Goal: Transaction & Acquisition: Purchase product/service

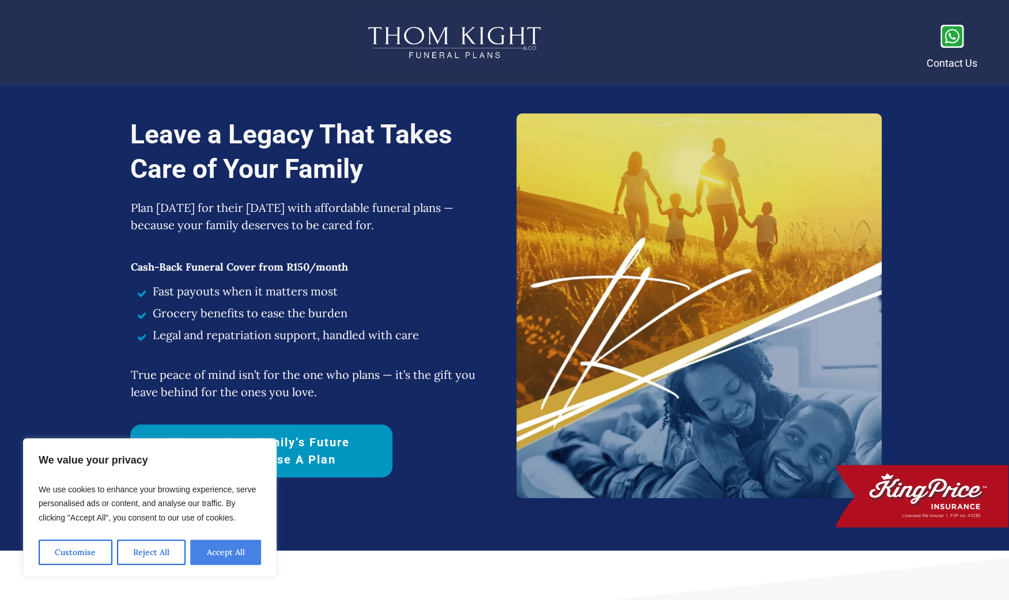
click at [239, 553] on button "Accept All" at bounding box center [225, 552] width 71 height 25
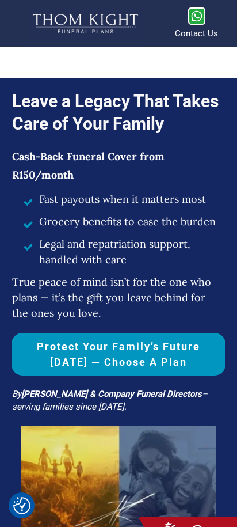
click at [145, 346] on span "Protect Your Family’s Future [DATE] — Choose a Plan" at bounding box center [118, 354] width 203 height 31
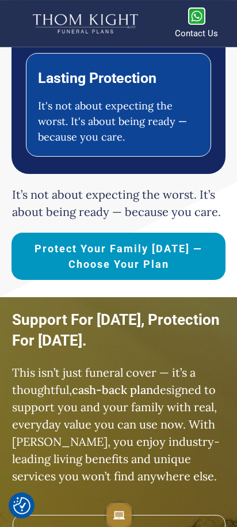
click at [129, 272] on link "Protect Your Family [DATE] —Choose Your Plan" at bounding box center [119, 256] width 214 height 47
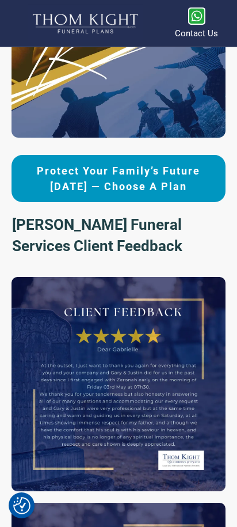
scroll to position [2918, 0]
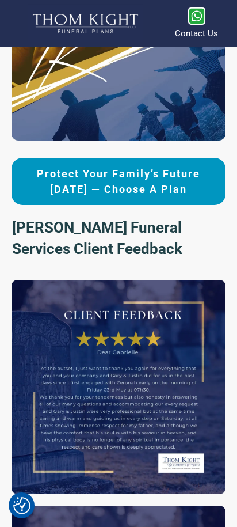
click at [118, 191] on span "Protect Your Family’s Future [DATE] — Choose a Plan" at bounding box center [118, 181] width 203 height 31
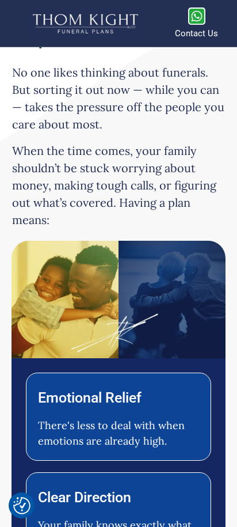
scroll to position [0, 0]
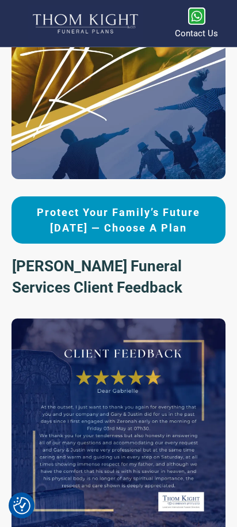
click at [118, 213] on span "Protect Your Family’s Future [DATE] — Choose a Plan" at bounding box center [118, 220] width 203 height 31
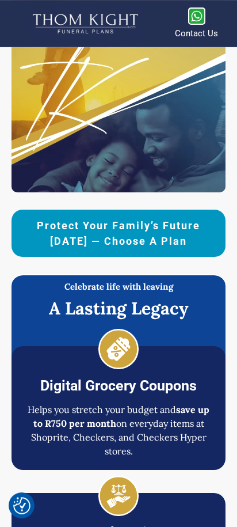
scroll to position [4243, 0]
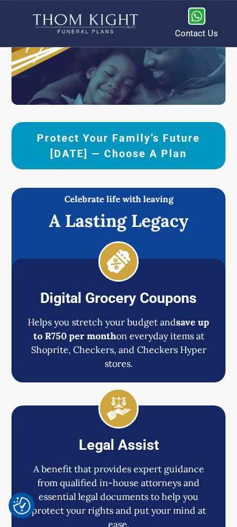
click at [101, 140] on span "Protect Your Family’s Future [DATE] — Choose a Plan" at bounding box center [118, 145] width 203 height 31
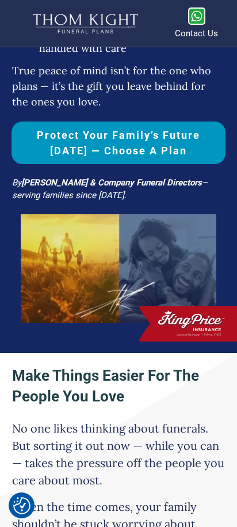
scroll to position [0, 0]
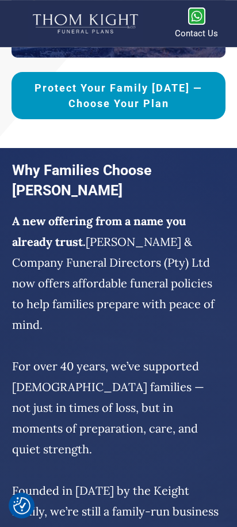
click at [88, 94] on link "Protect Your Family [DATE] —Choose Your Plan" at bounding box center [119, 95] width 214 height 47
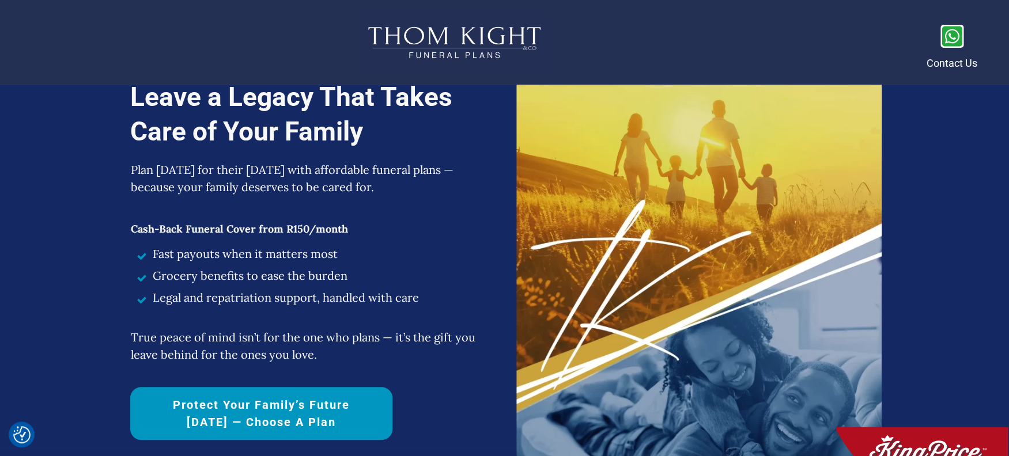
click at [361, 417] on span "Protect Your Family’s Future [DATE] — Choose a Plan" at bounding box center [261, 413] width 222 height 35
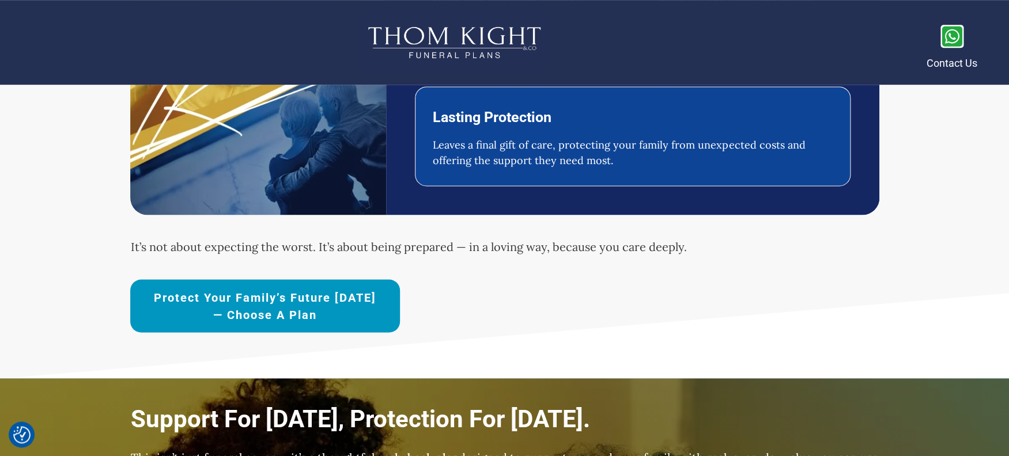
click at [304, 296] on span "Protect Your Family’s Future [DATE] — Choose a Plan" at bounding box center [264, 306] width 229 height 35
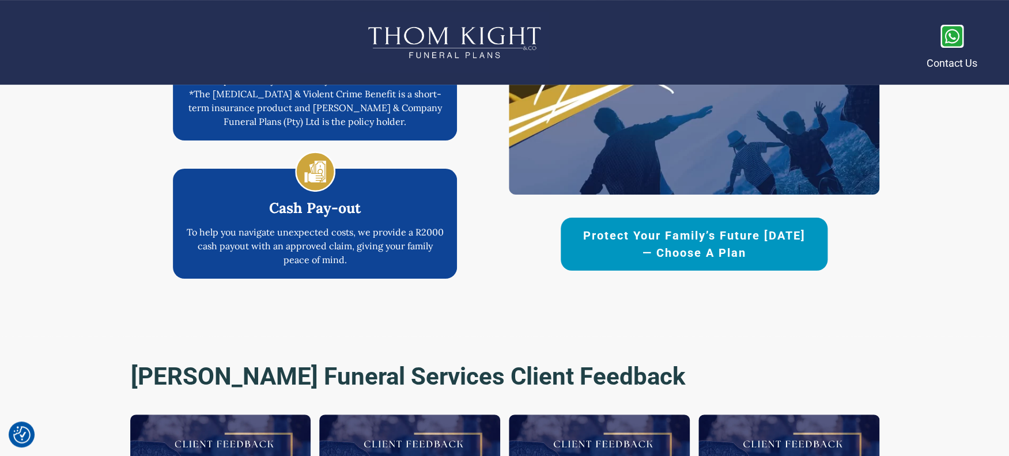
click at [650, 242] on span "Protect Your Family’s Future [DATE] — Choose a Plan" at bounding box center [694, 244] width 226 height 35
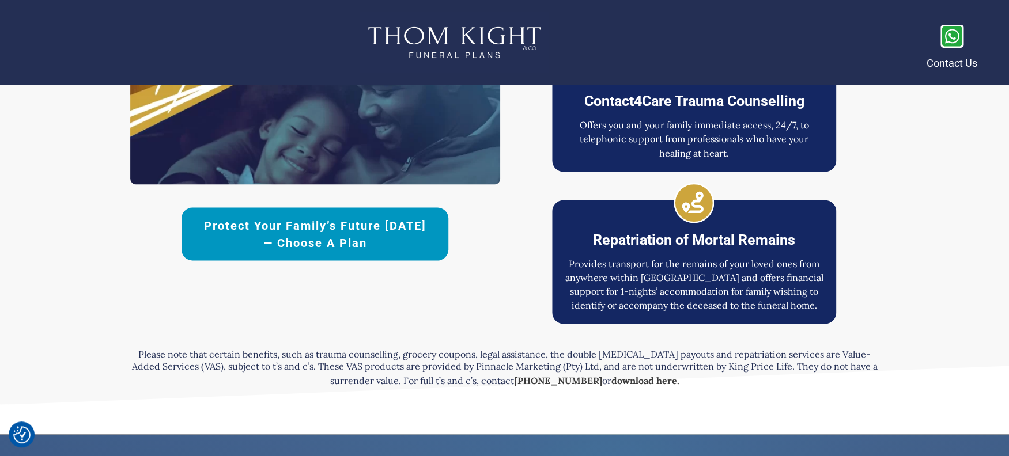
scroll to position [2861, 0]
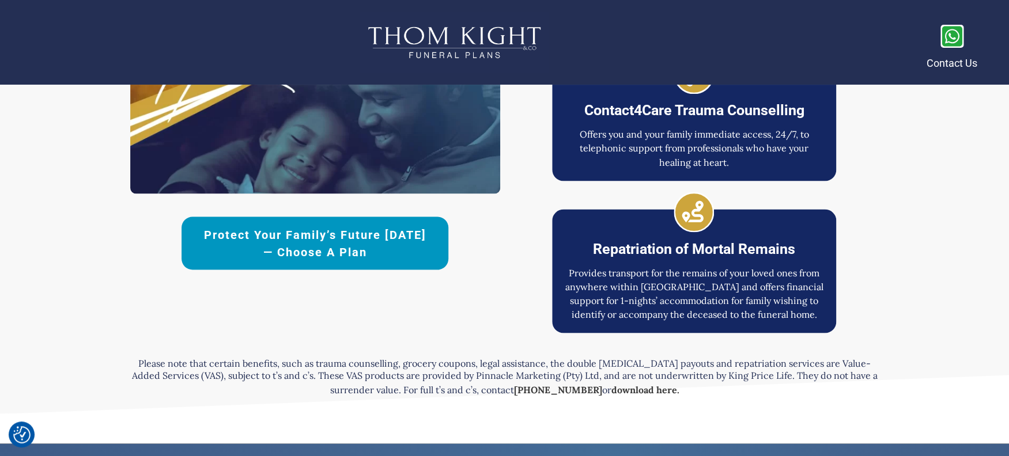
click at [387, 236] on span "Protect Your Family’s Future [DATE] — Choose a Plan" at bounding box center [315, 243] width 226 height 35
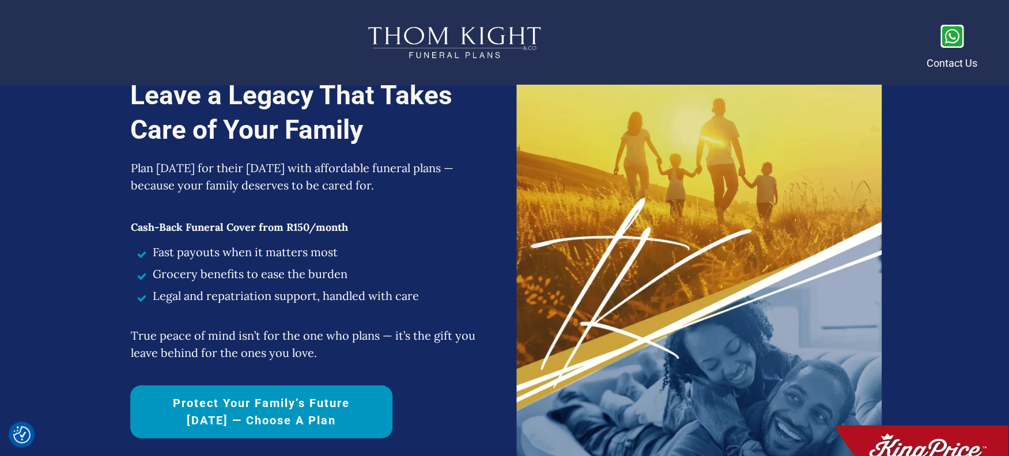
scroll to position [0, 0]
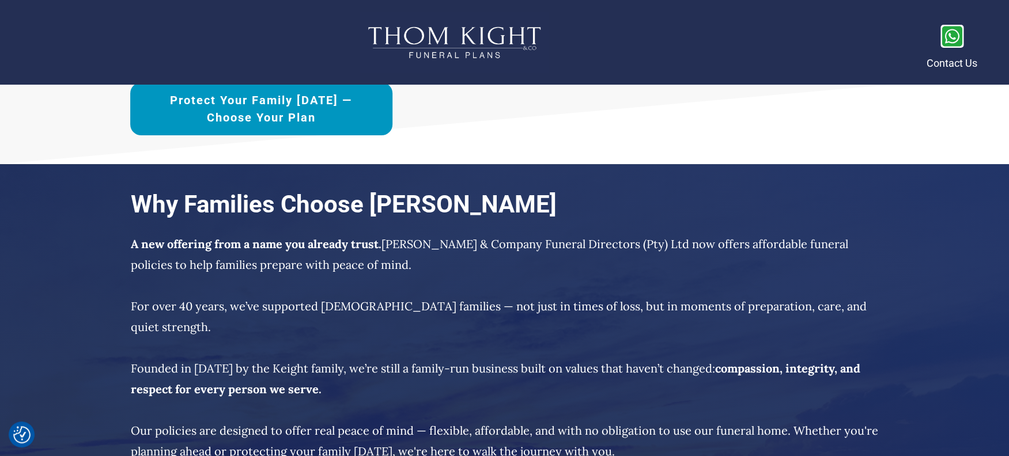
click at [346, 123] on span "Protect Your Family [DATE] —Choose Your Plan" at bounding box center [261, 109] width 222 height 35
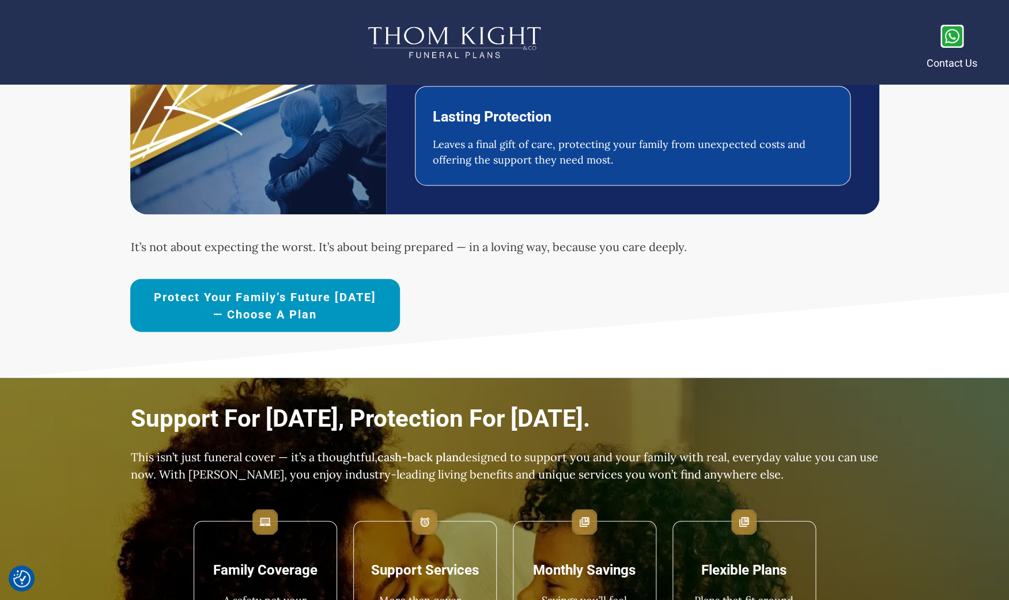
scroll to position [807, 0]
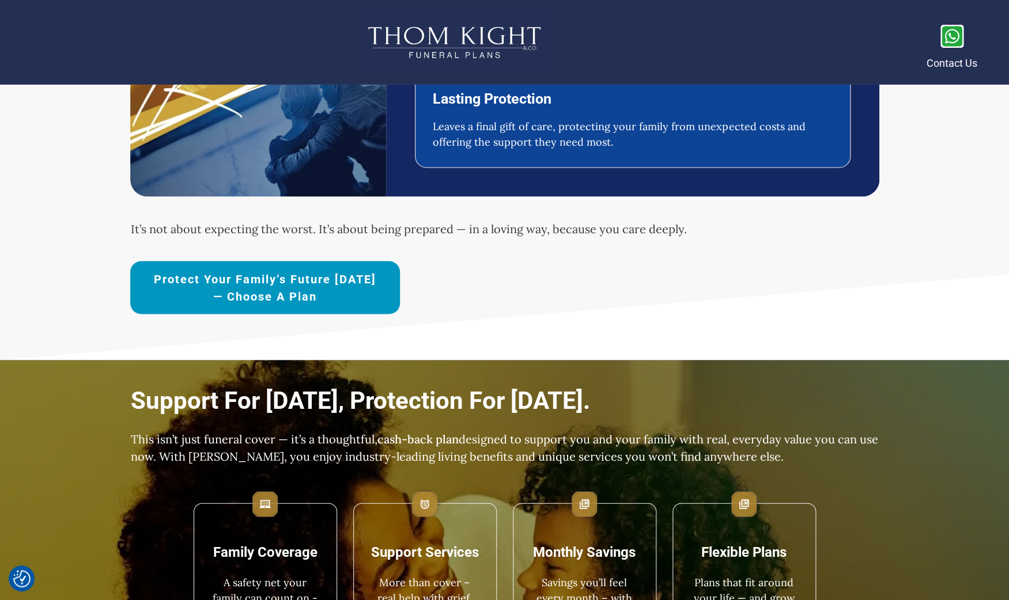
click at [305, 311] on link "Protect Your Family’s Future [DATE] — Choose a Plan" at bounding box center [265, 287] width 270 height 53
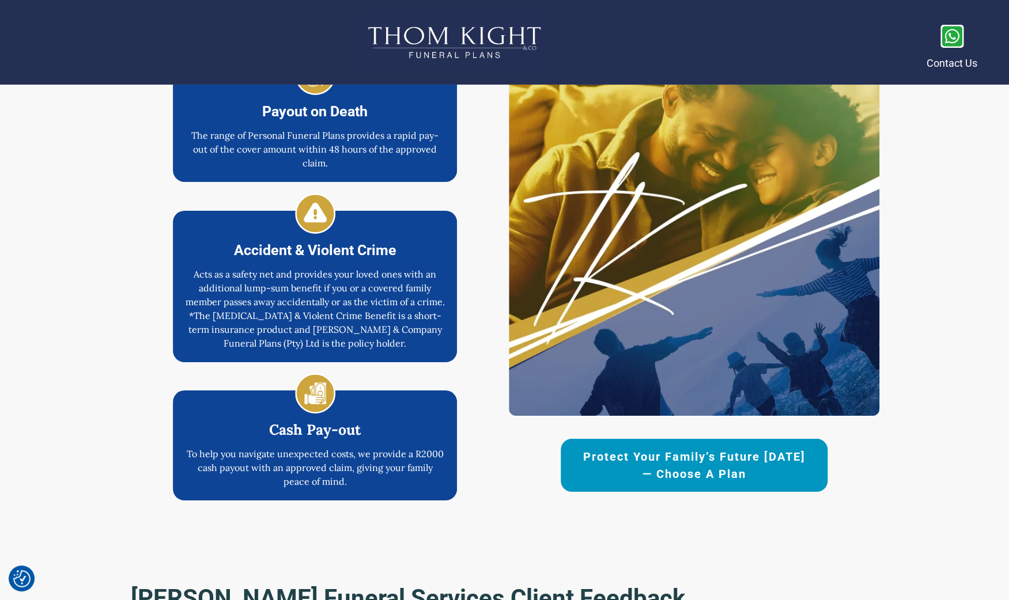
scroll to position [1733, 0]
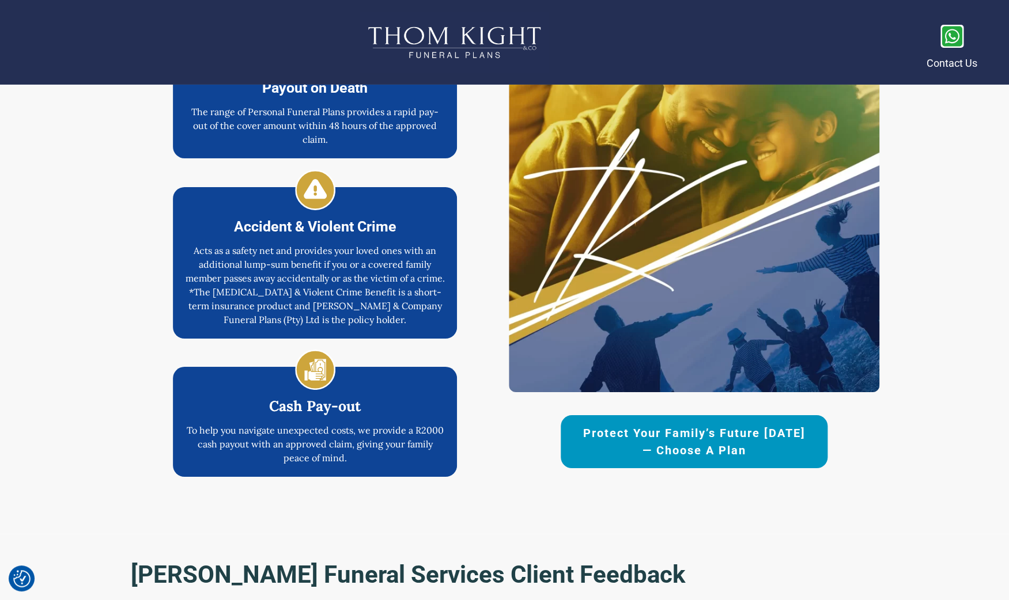
click at [602, 433] on span "Protect Your Family’s Future [DATE] — Choose a Plan" at bounding box center [694, 442] width 226 height 35
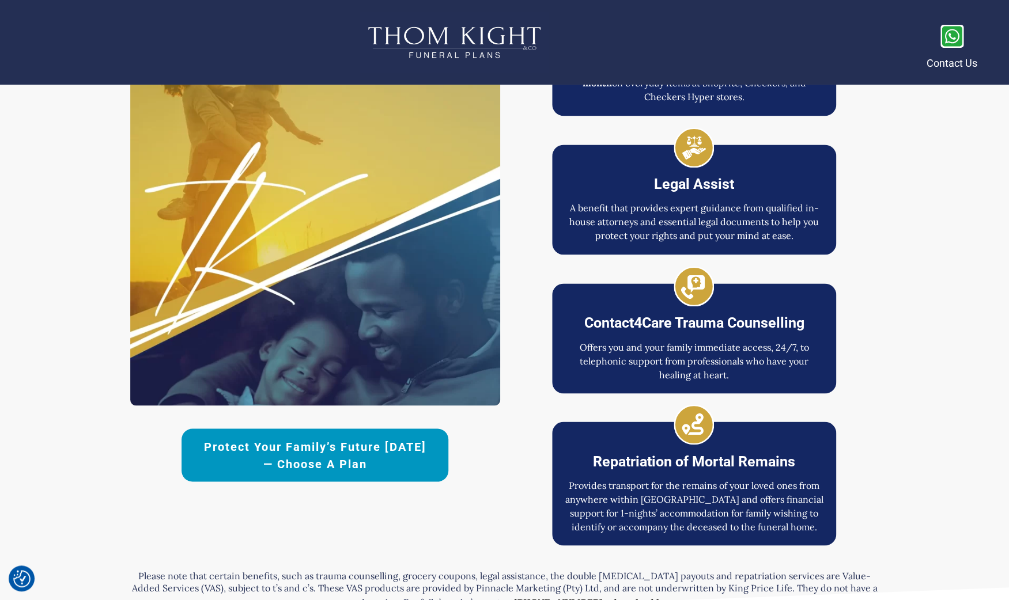
scroll to position [2758, 0]
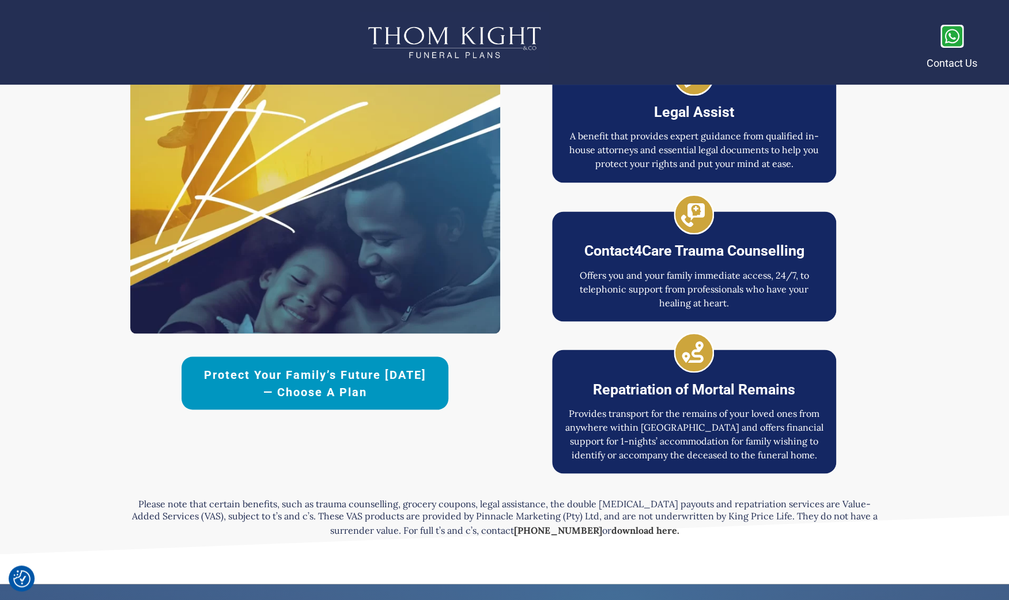
click at [394, 388] on span "Protect Your Family’s Future [DATE] — Choose a Plan" at bounding box center [315, 383] width 226 height 35
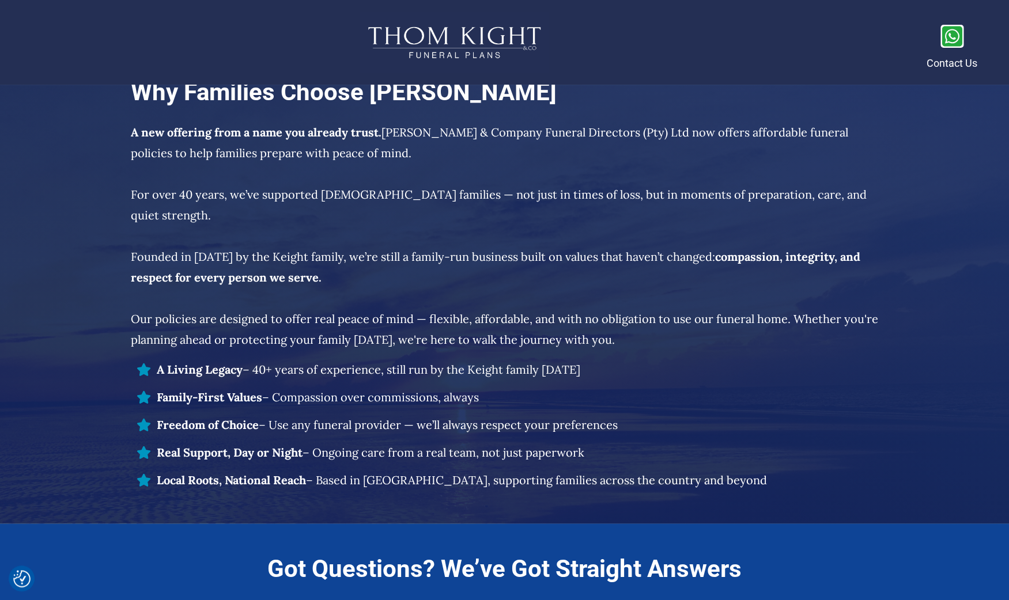
scroll to position [3839, 0]
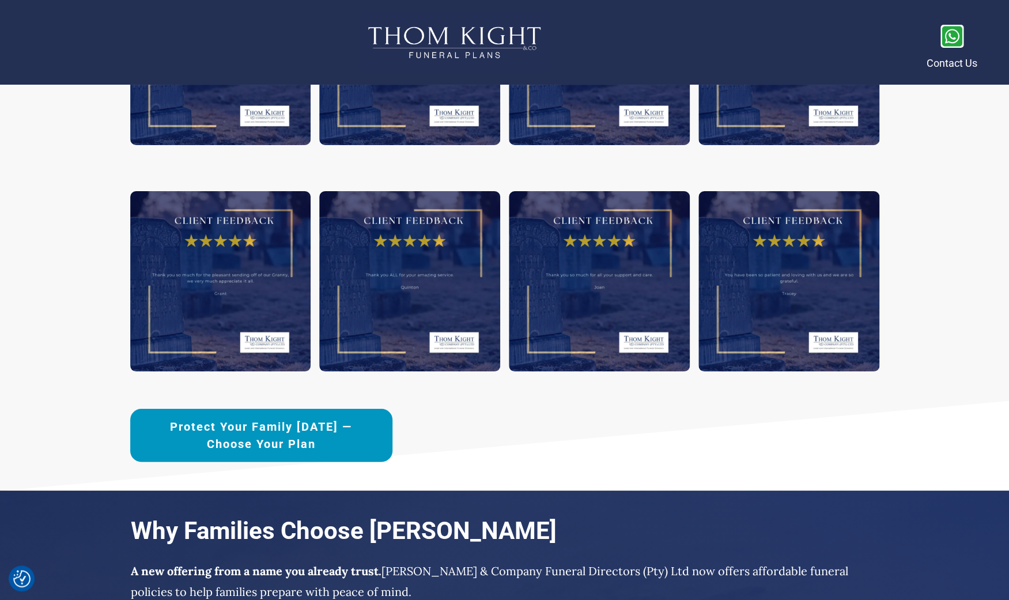
click at [358, 440] on span "Protect Your Family [DATE] —Choose Your Plan" at bounding box center [261, 435] width 222 height 35
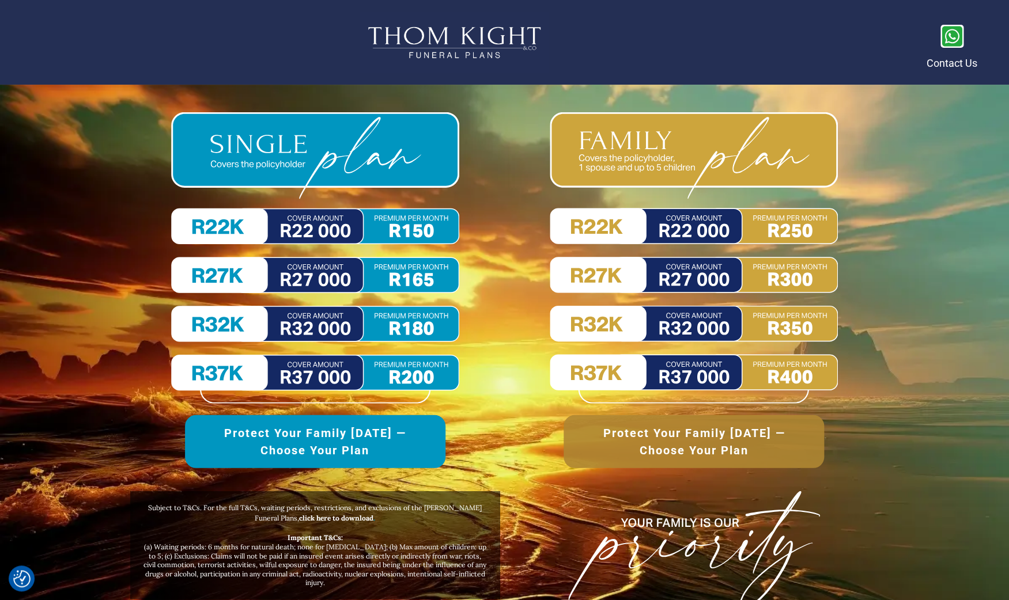
scroll to position [5271, 0]
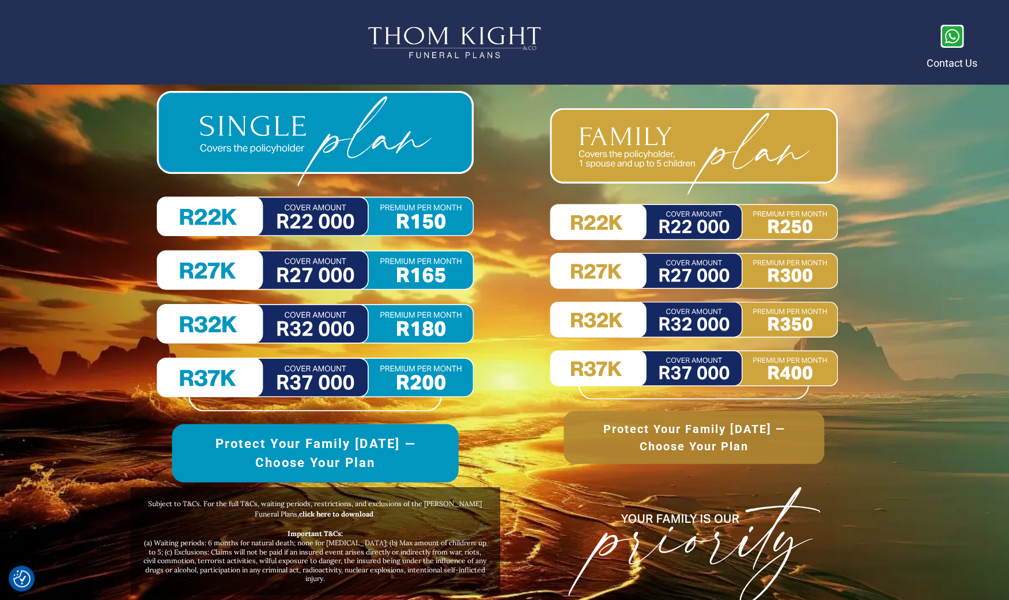
click at [332, 272] on img at bounding box center [315, 251] width 317 height 320
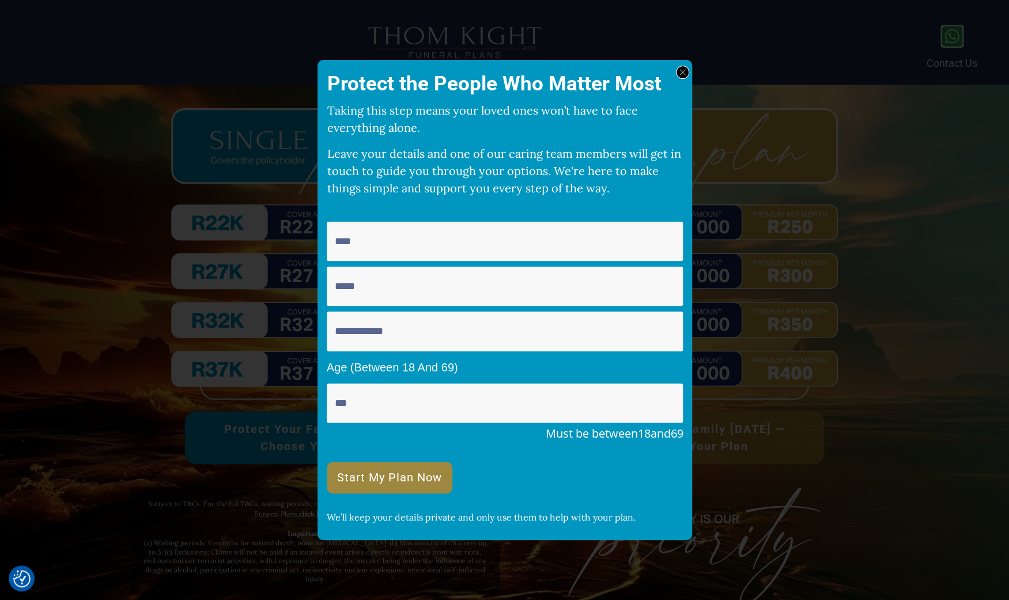
click at [274, 161] on div at bounding box center [504, 300] width 1009 height 600
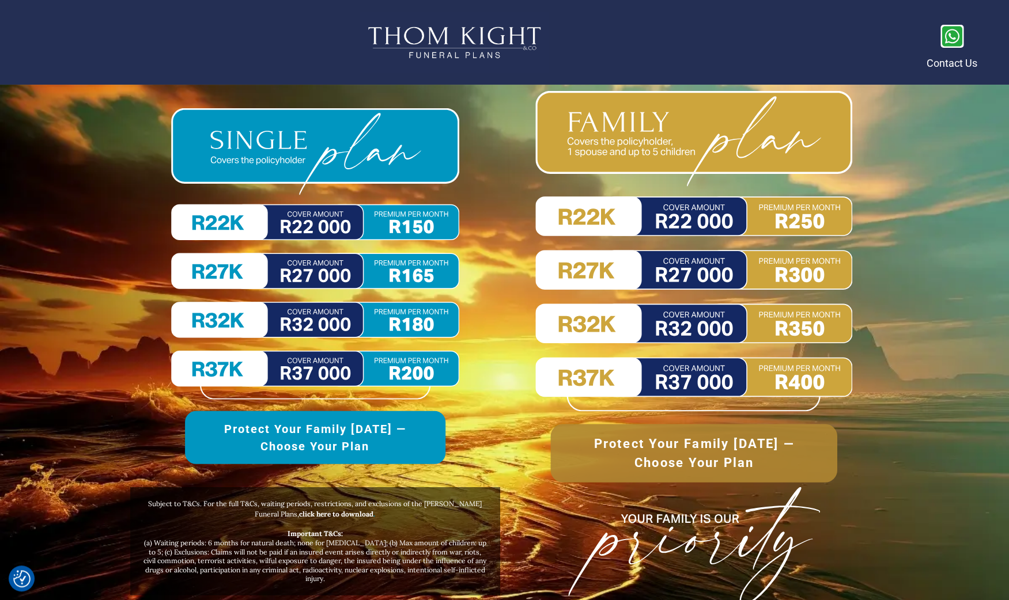
click at [670, 254] on img at bounding box center [693, 251] width 317 height 321
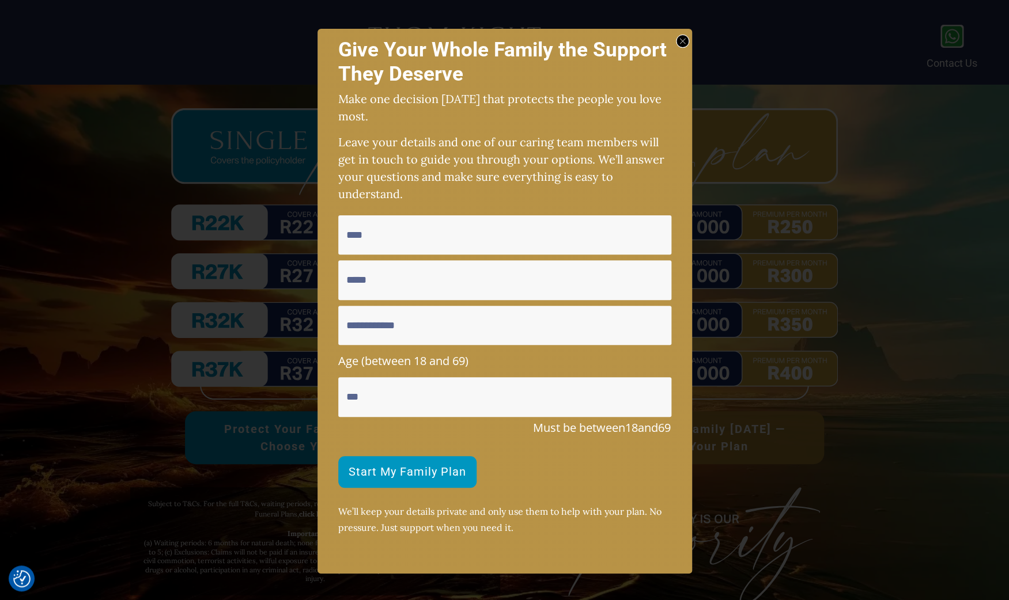
click at [217, 197] on div at bounding box center [504, 301] width 1009 height 603
